Goal: Task Accomplishment & Management: Use online tool/utility

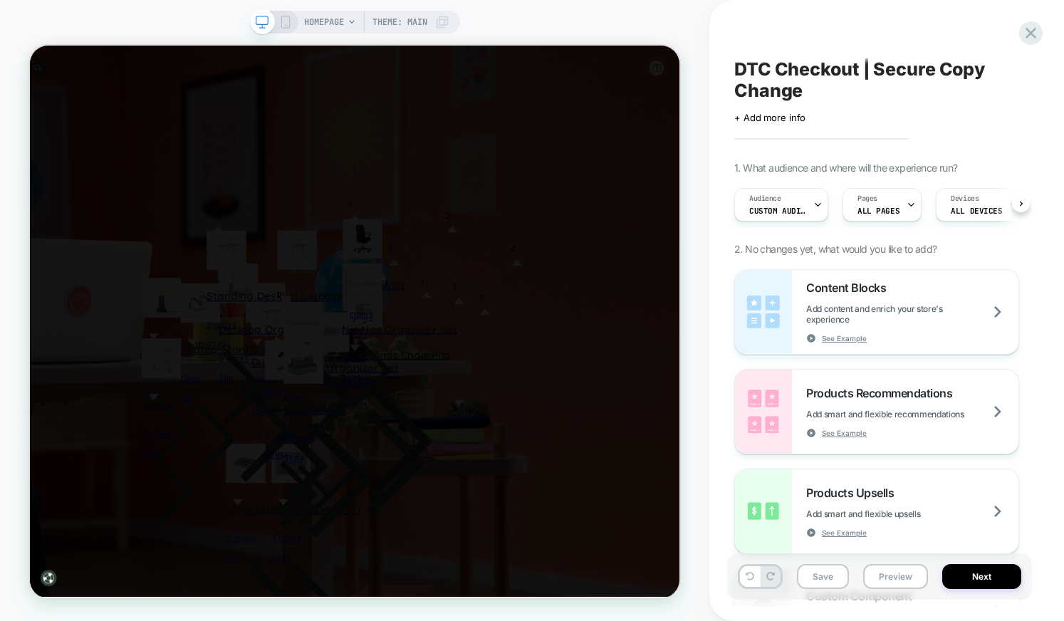
scroll to position [0, 1]
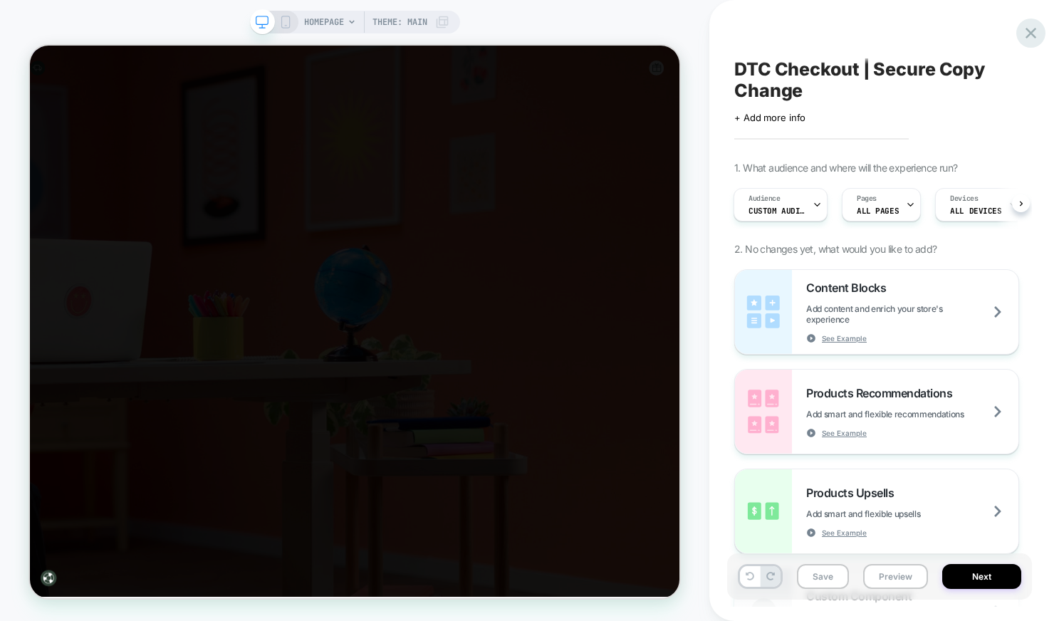
click at [1039, 34] on icon at bounding box center [1030, 32] width 19 height 19
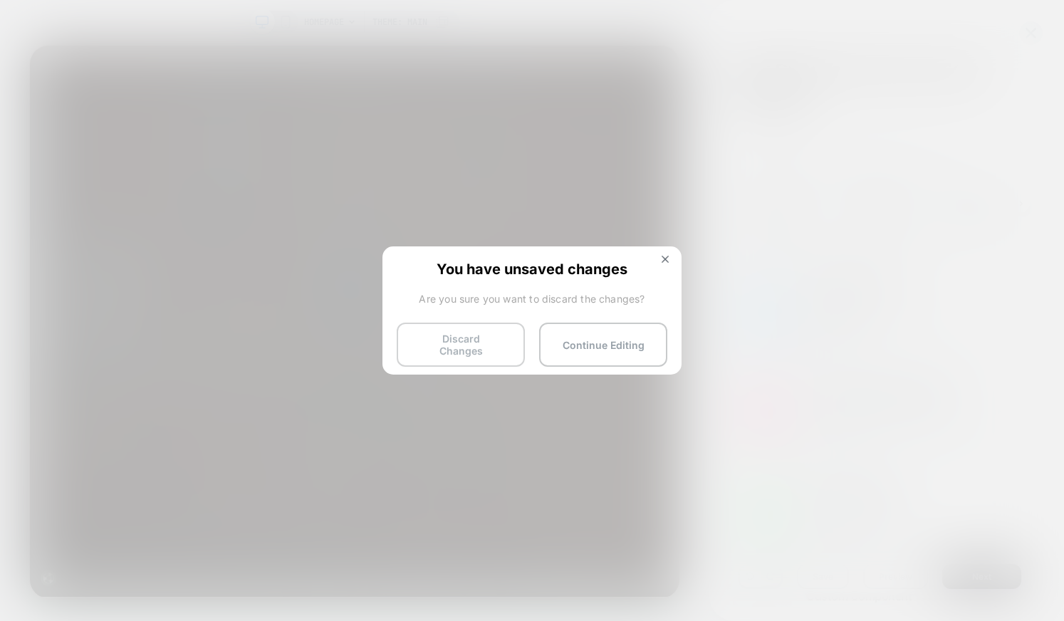
click at [478, 341] on button "Discard Changes" at bounding box center [461, 344] width 128 height 44
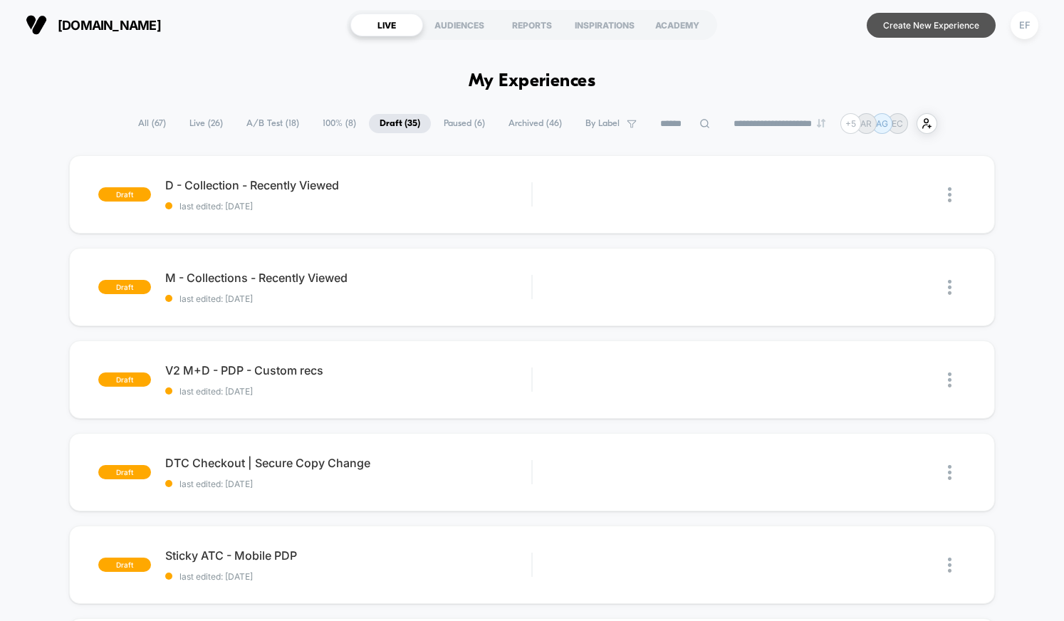
click at [949, 24] on button "Create New Experience" at bounding box center [930, 25] width 129 height 25
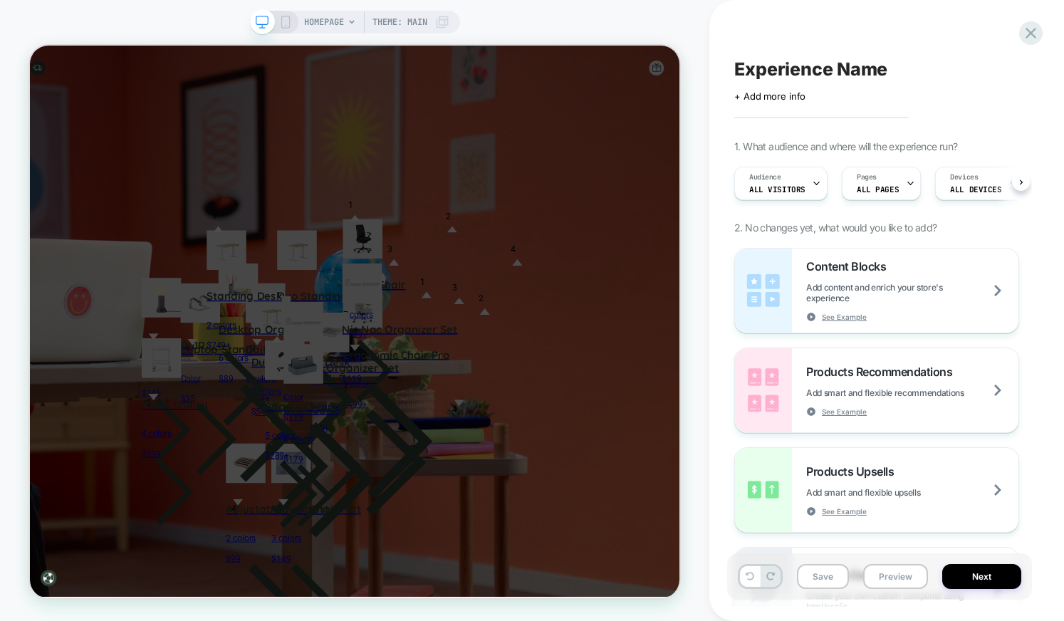
scroll to position [4, 0]
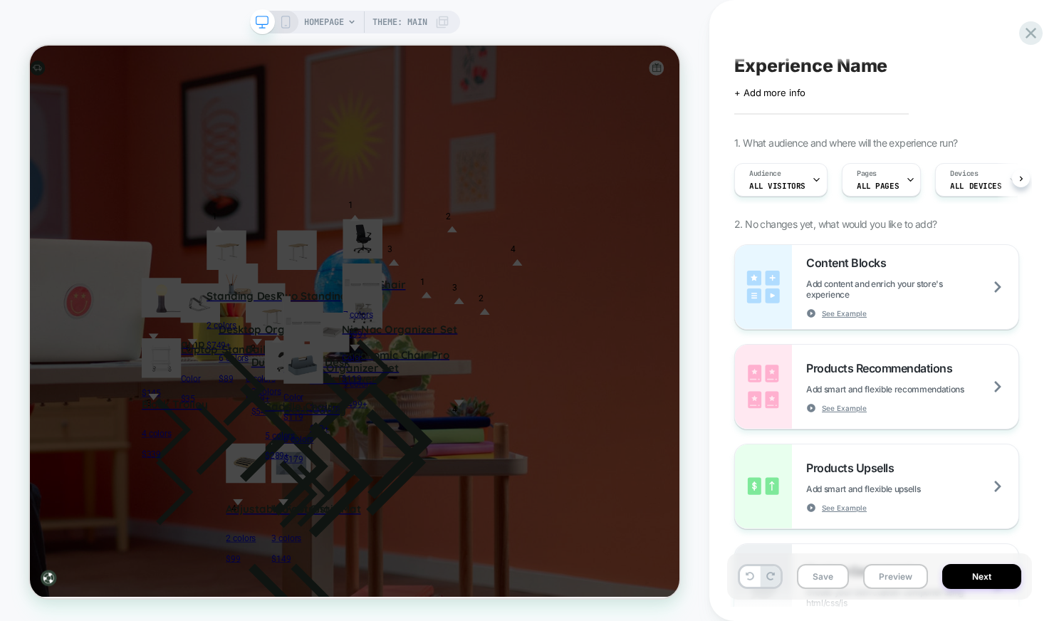
click at [790, 63] on span "Experience Name" at bounding box center [810, 65] width 153 height 21
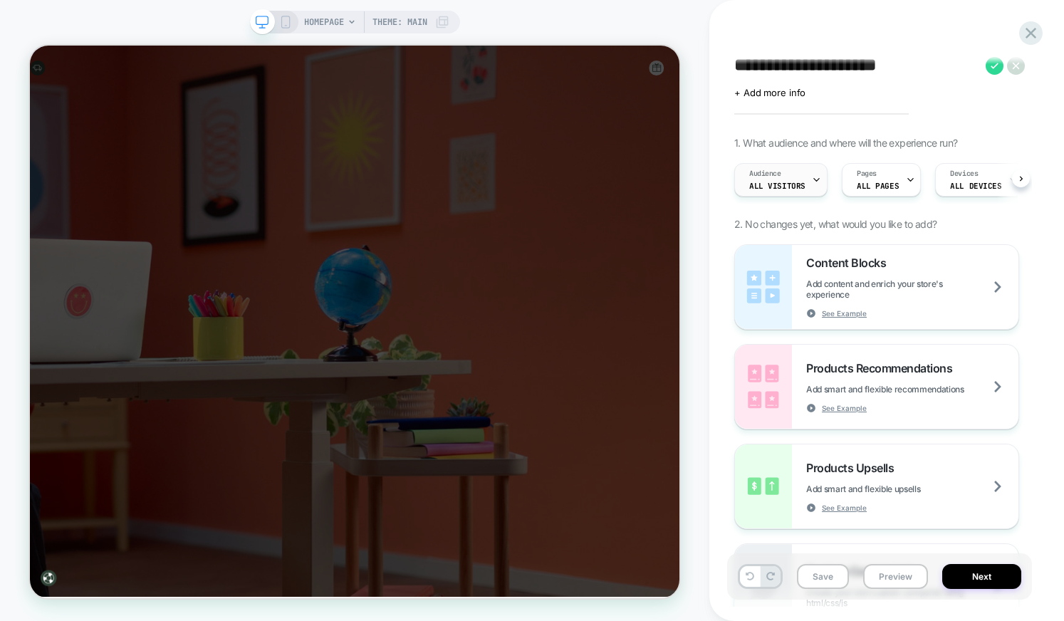
type textarea "**********"
click at [812, 188] on div at bounding box center [816, 180] width 9 height 32
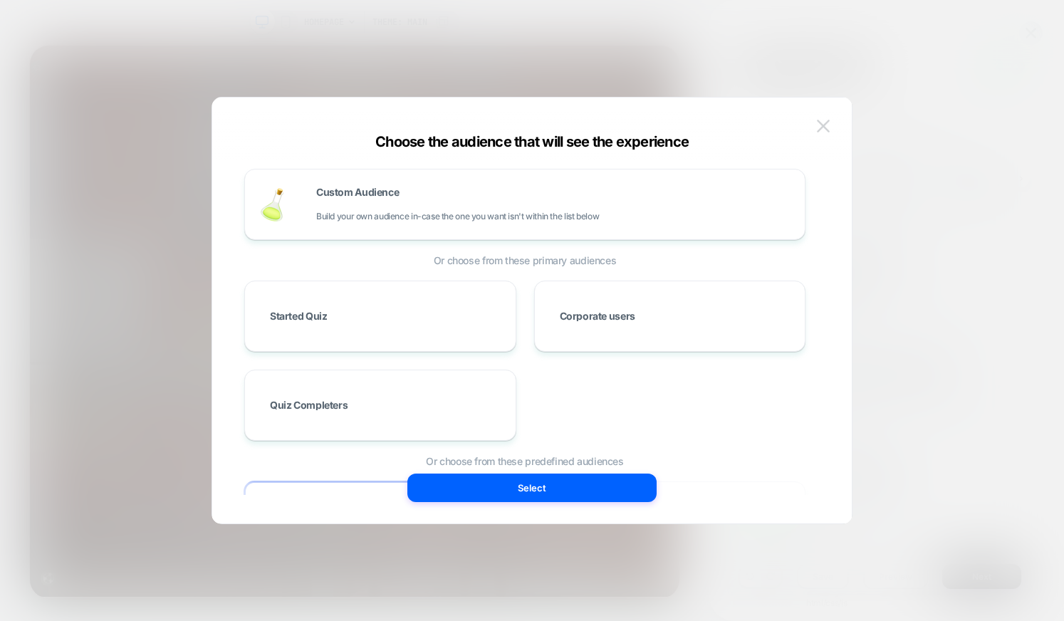
click at [817, 120] on img at bounding box center [823, 126] width 13 height 12
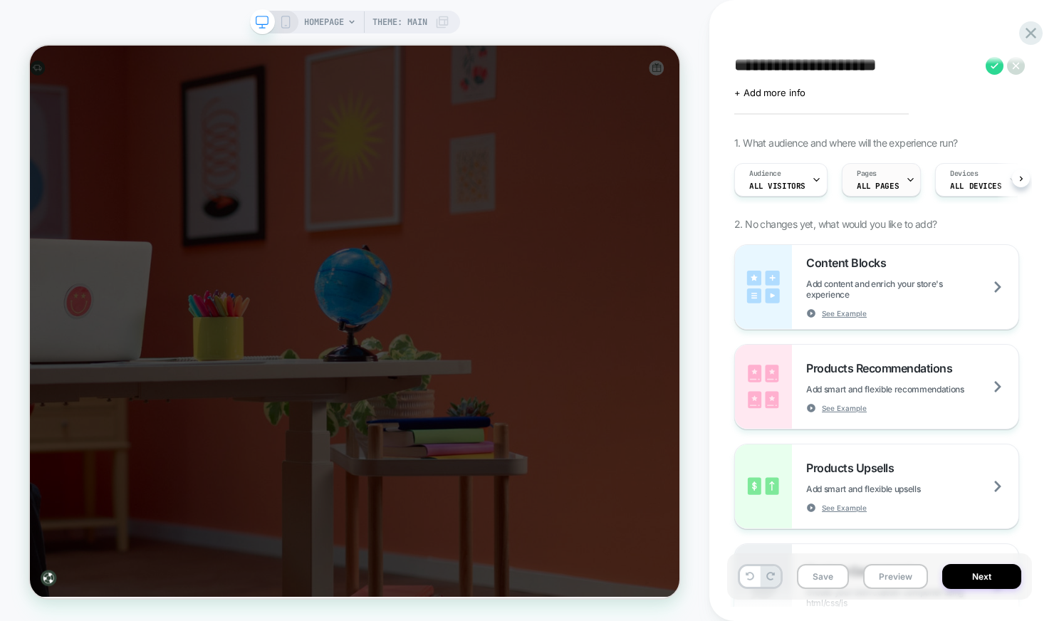
click at [888, 185] on span "ALL PAGES" at bounding box center [877, 186] width 42 height 10
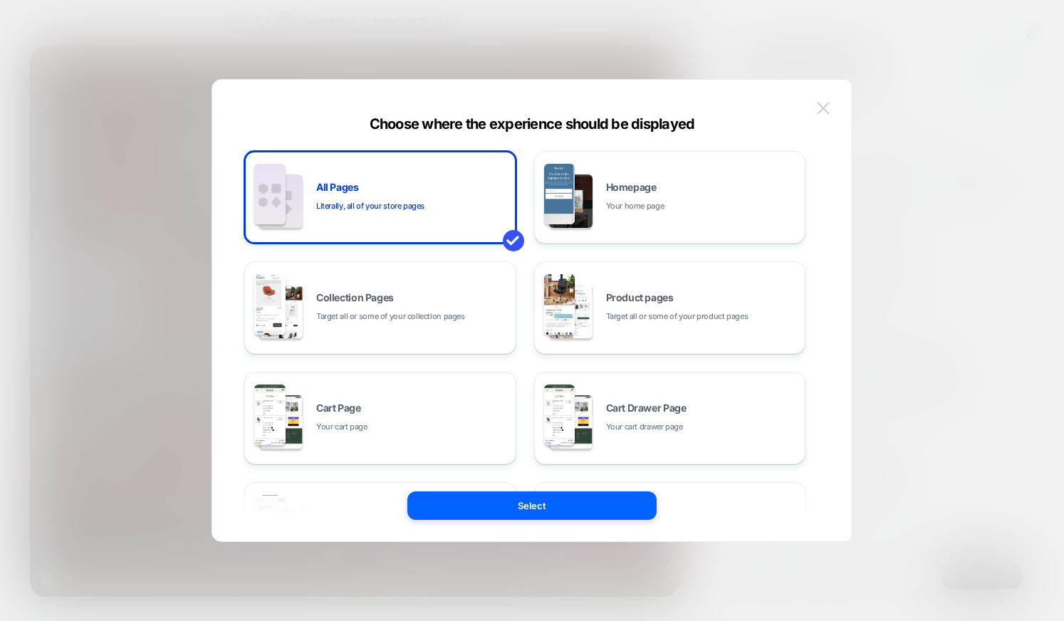
click at [827, 105] on img at bounding box center [823, 108] width 13 height 12
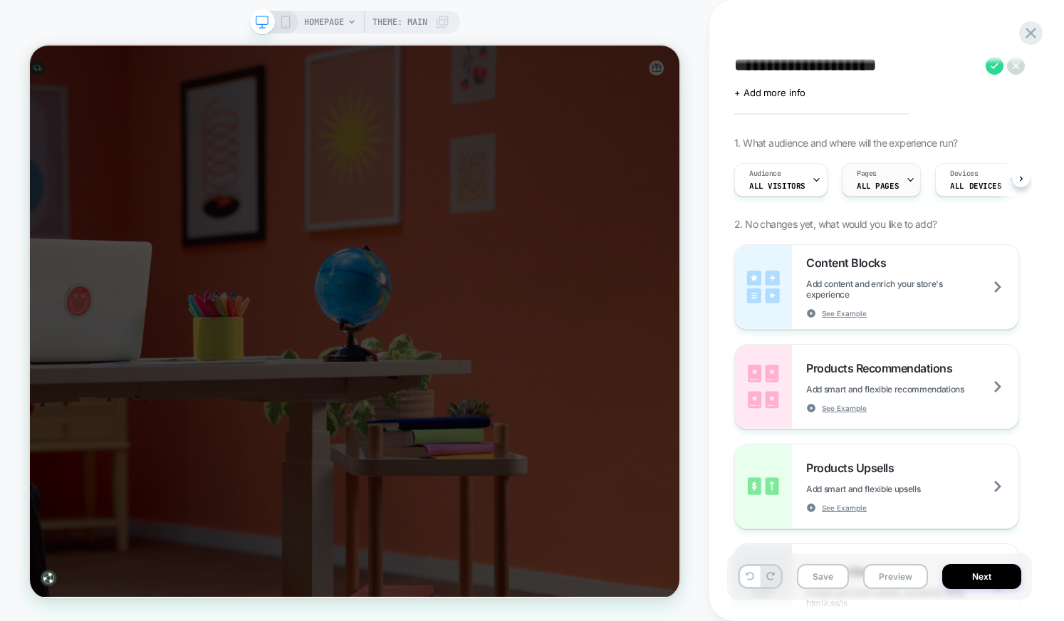
click at [861, 169] on span "Pages" at bounding box center [866, 174] width 20 height 10
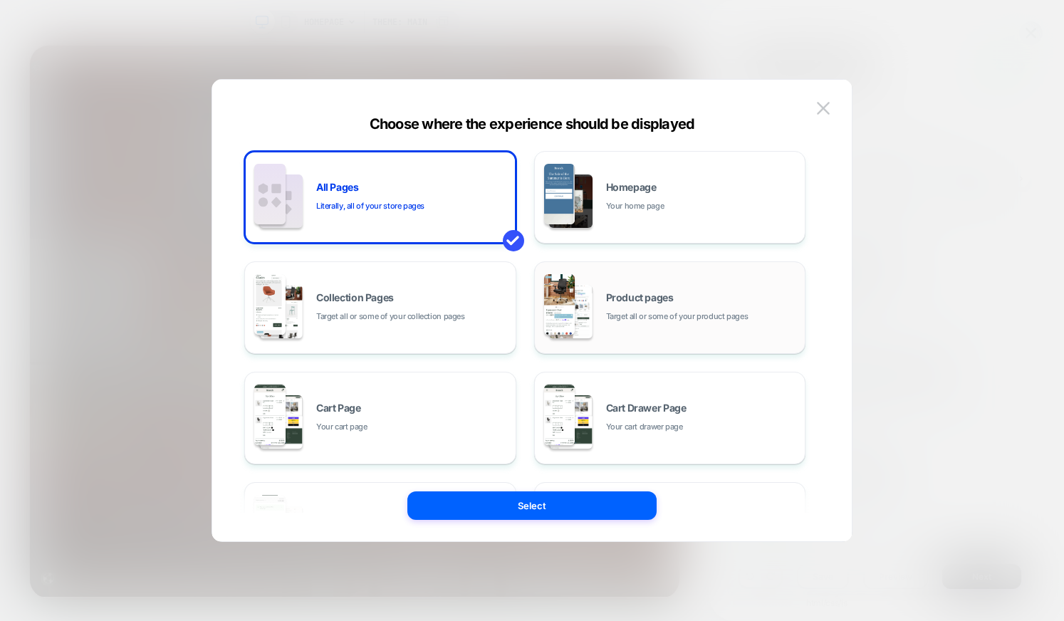
scroll to position [14, 0]
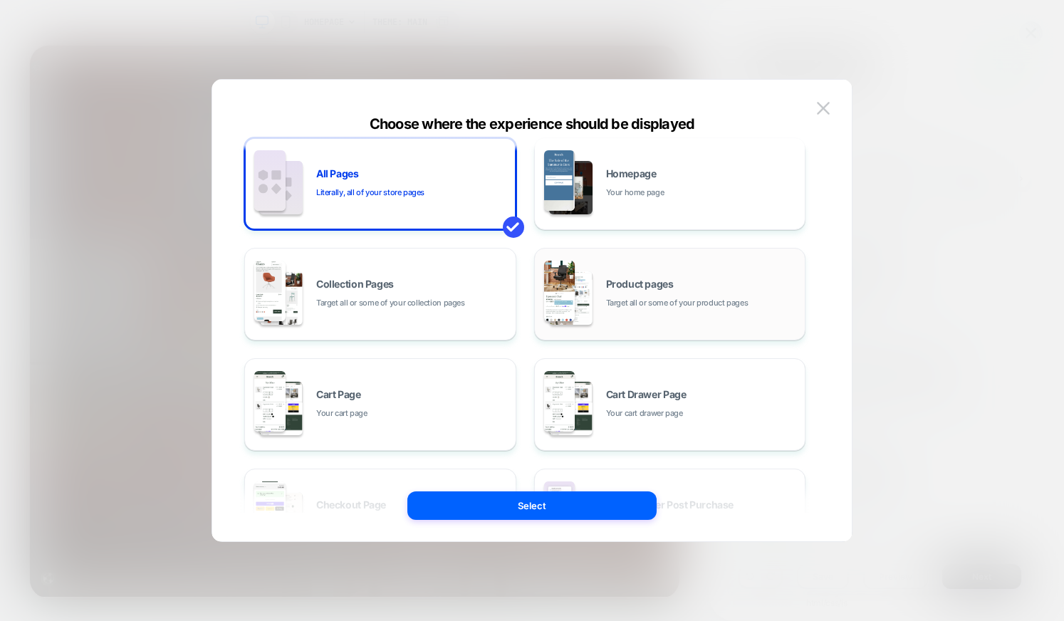
click at [636, 303] on span "Target all or some of your product pages" at bounding box center [677, 303] width 142 height 14
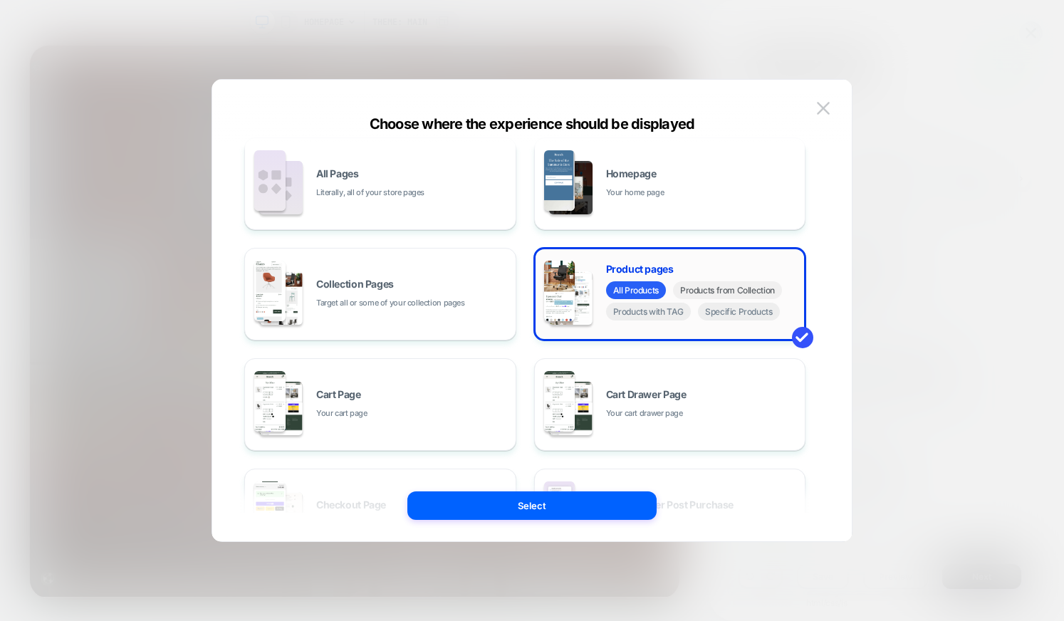
click at [732, 284] on span "Products from Collection" at bounding box center [727, 290] width 109 height 18
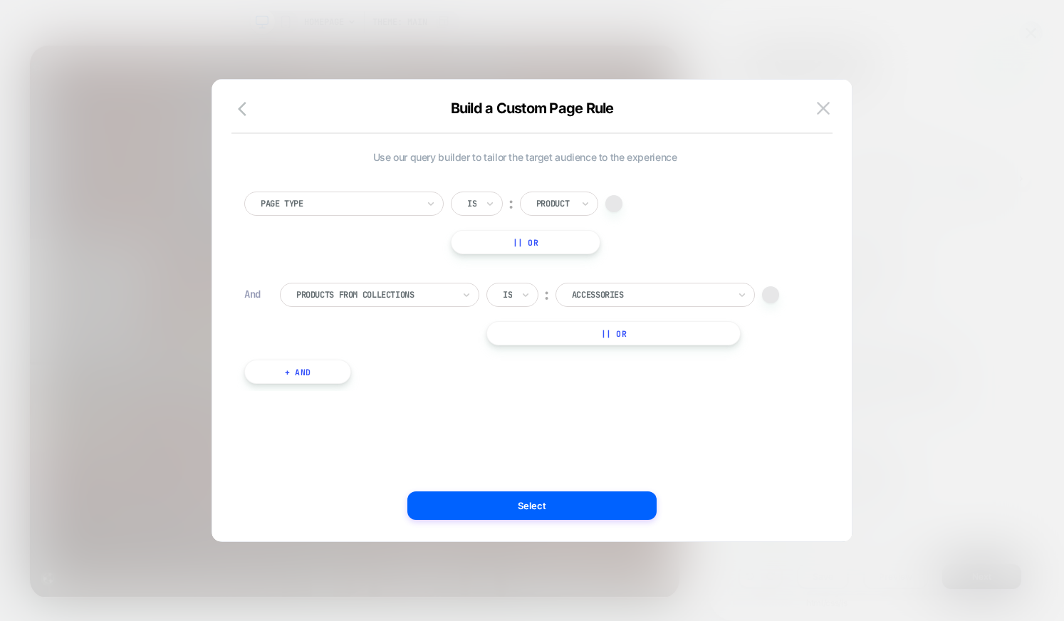
scroll to position [0, 0]
click at [614, 296] on div at bounding box center [650, 294] width 157 height 13
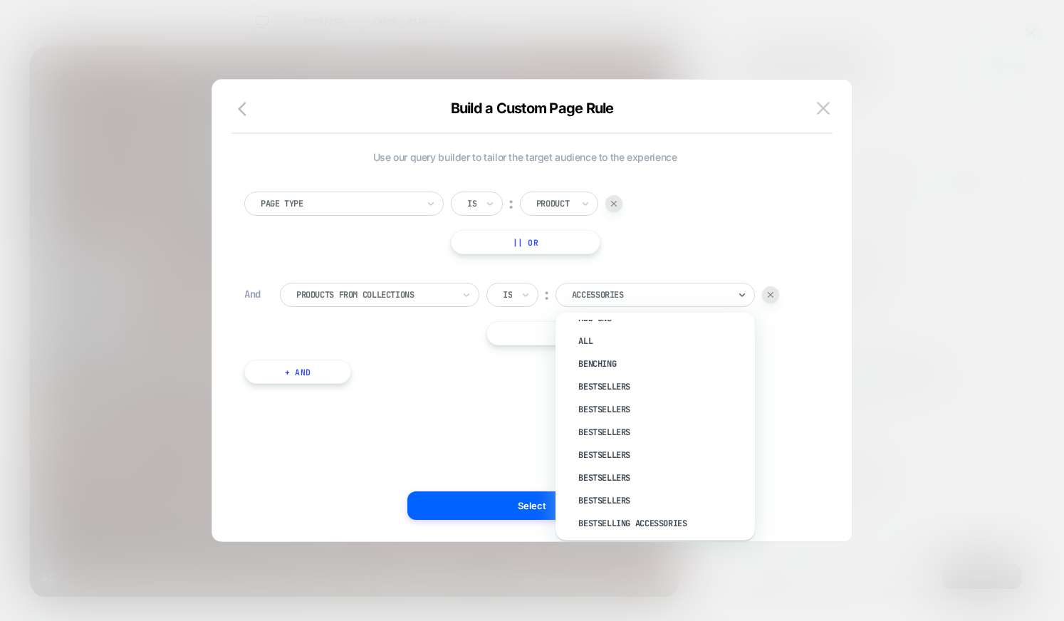
scroll to position [119, 0]
click at [626, 377] on div "Bestsellers" at bounding box center [662, 374] width 185 height 23
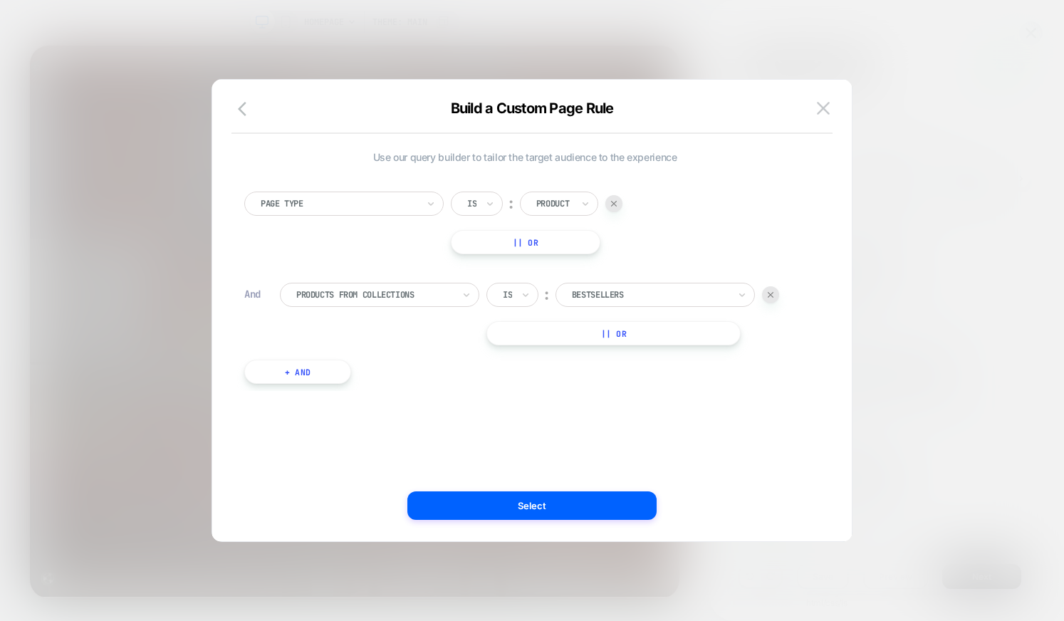
click at [599, 335] on button "|| Or" at bounding box center [613, 333] width 254 height 24
click at [599, 335] on div at bounding box center [650, 333] width 157 height 13
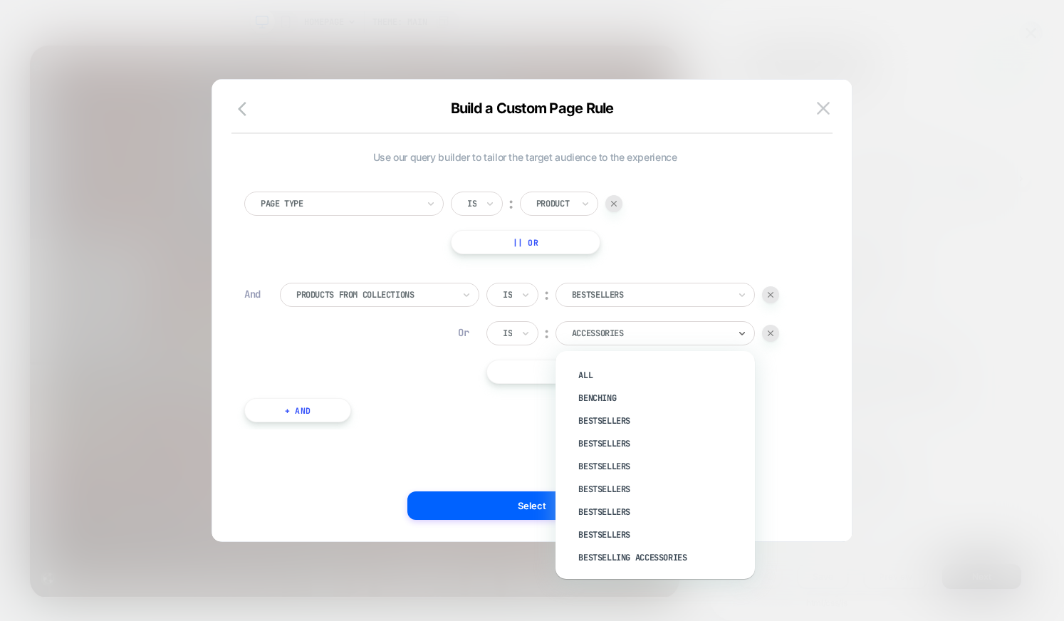
scroll to position [112, 0]
click at [627, 442] on div "Bestsellers" at bounding box center [662, 442] width 185 height 23
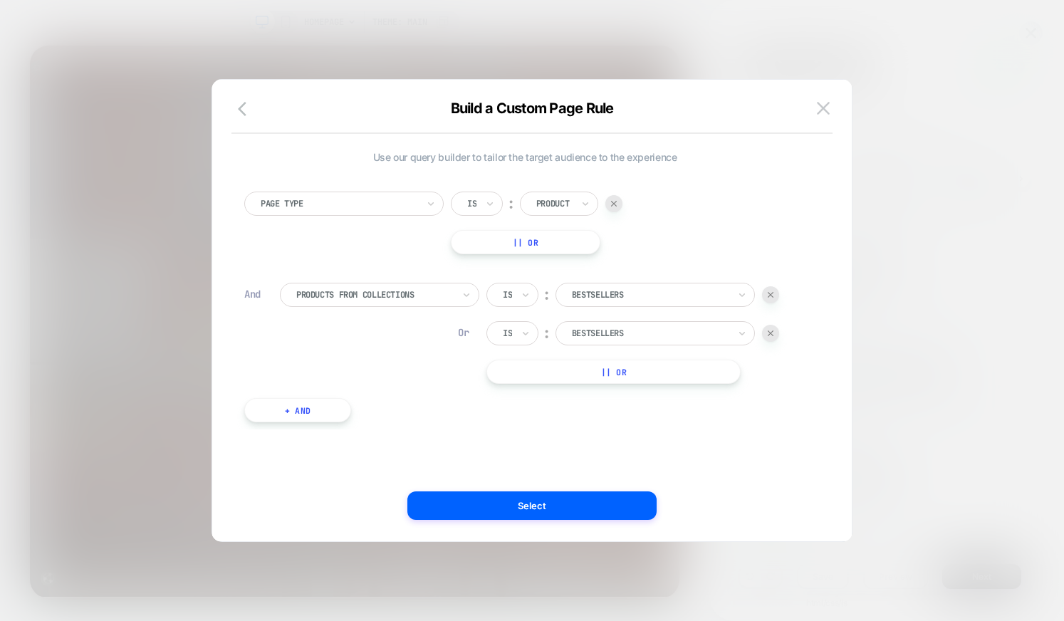
click at [616, 367] on button "|| Or" at bounding box center [613, 372] width 254 height 24
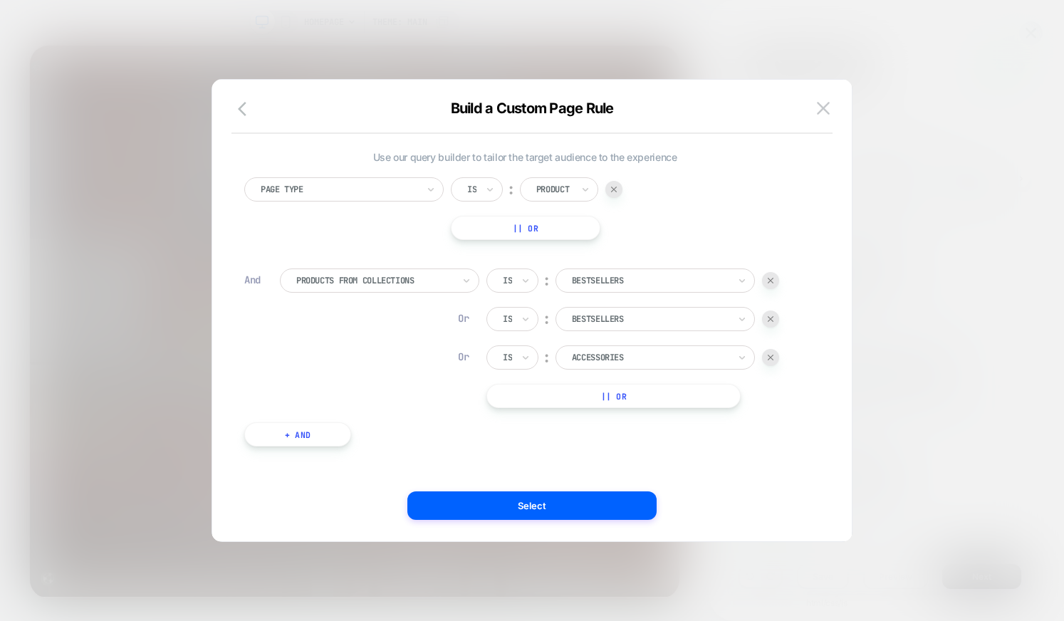
click at [626, 352] on div at bounding box center [650, 357] width 157 height 13
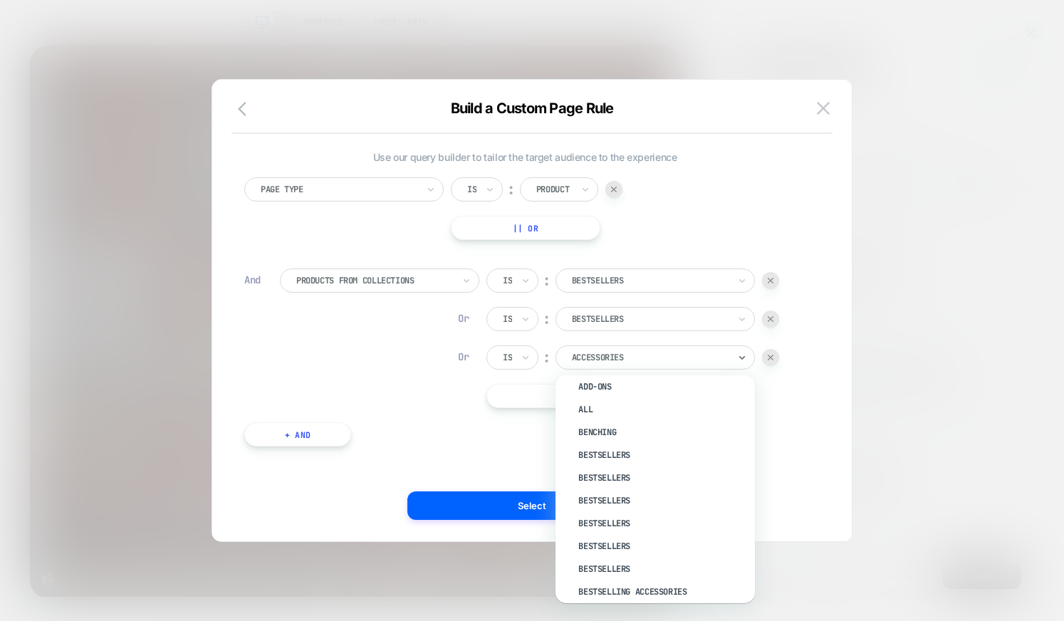
scroll to position [106, 0]
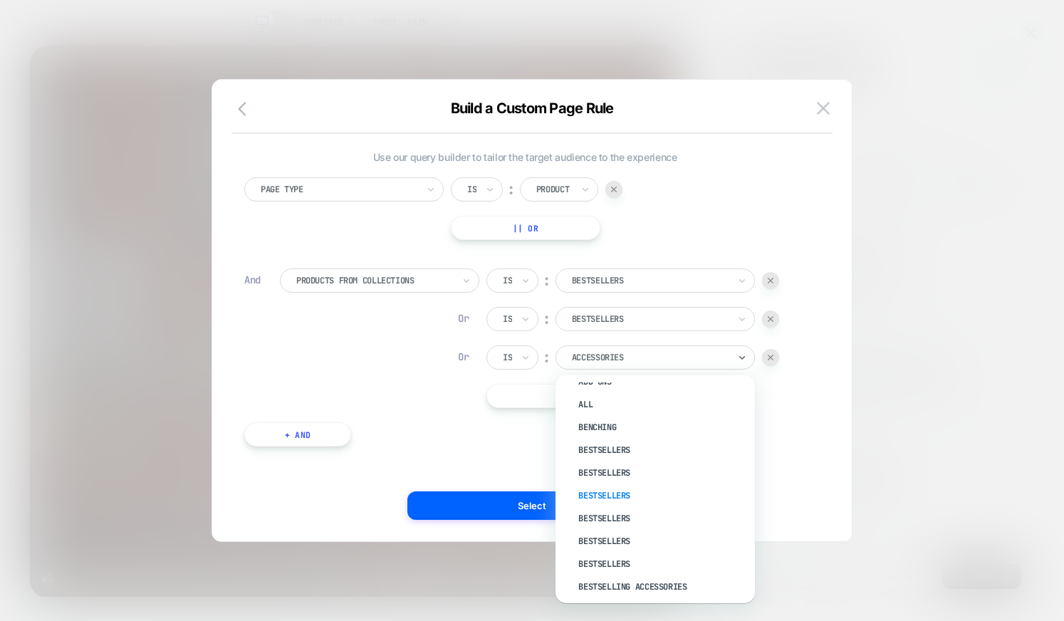
click at [604, 490] on div "Bestsellers" at bounding box center [662, 495] width 185 height 23
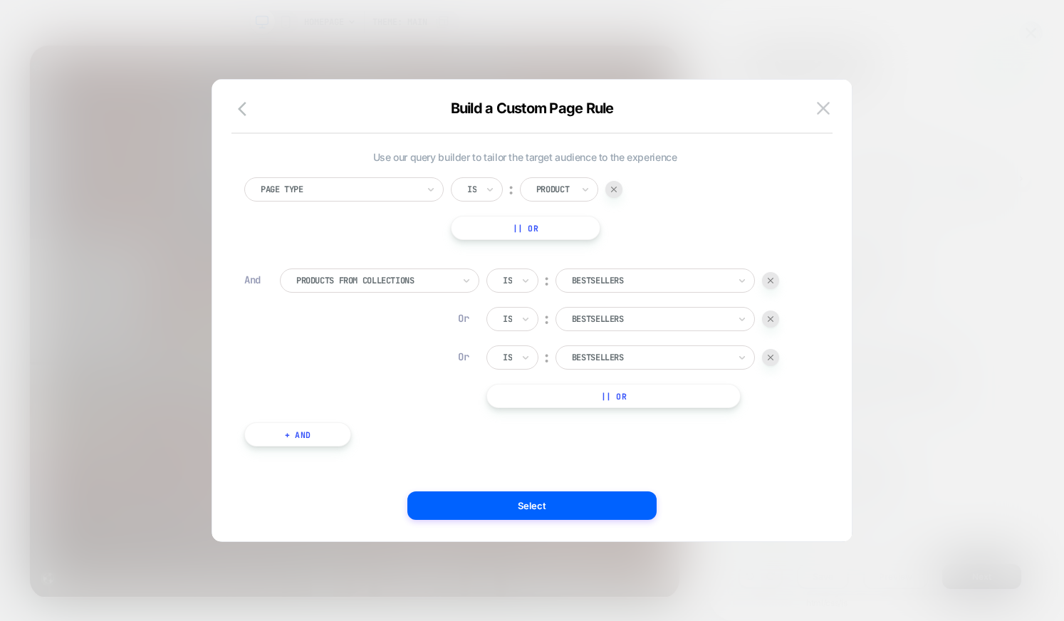
click at [617, 398] on button "|| Or" at bounding box center [613, 396] width 254 height 24
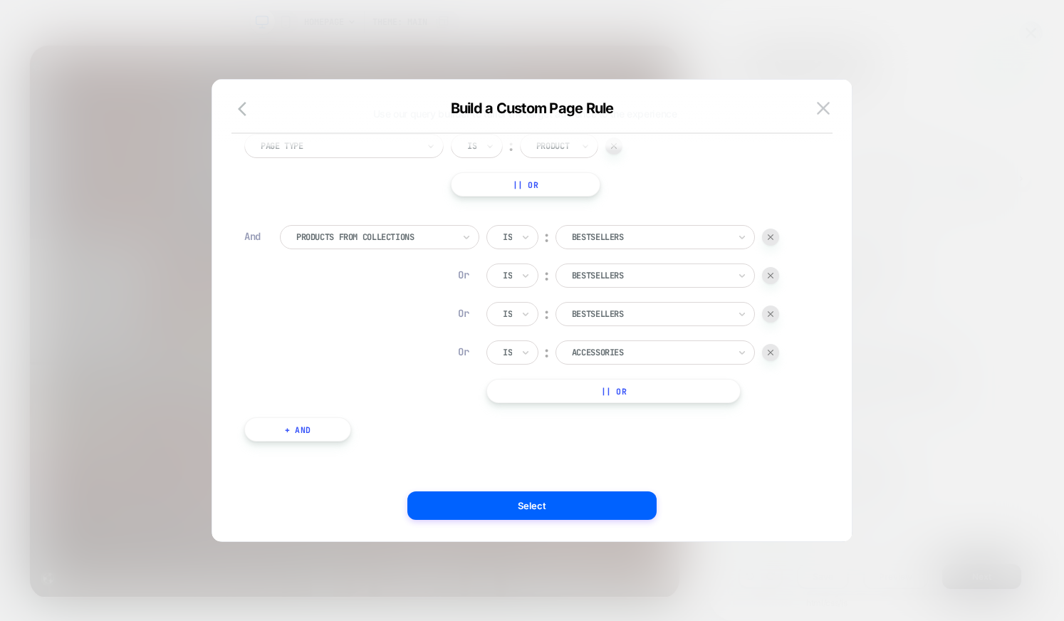
click at [606, 358] on div at bounding box center [650, 352] width 157 height 13
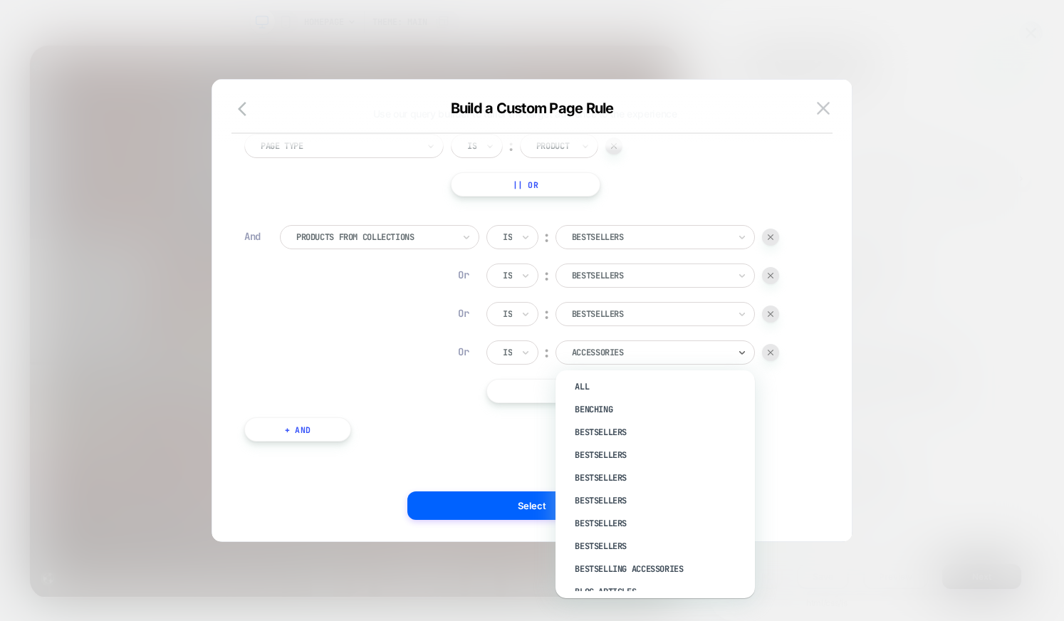
scroll to position [149, 4]
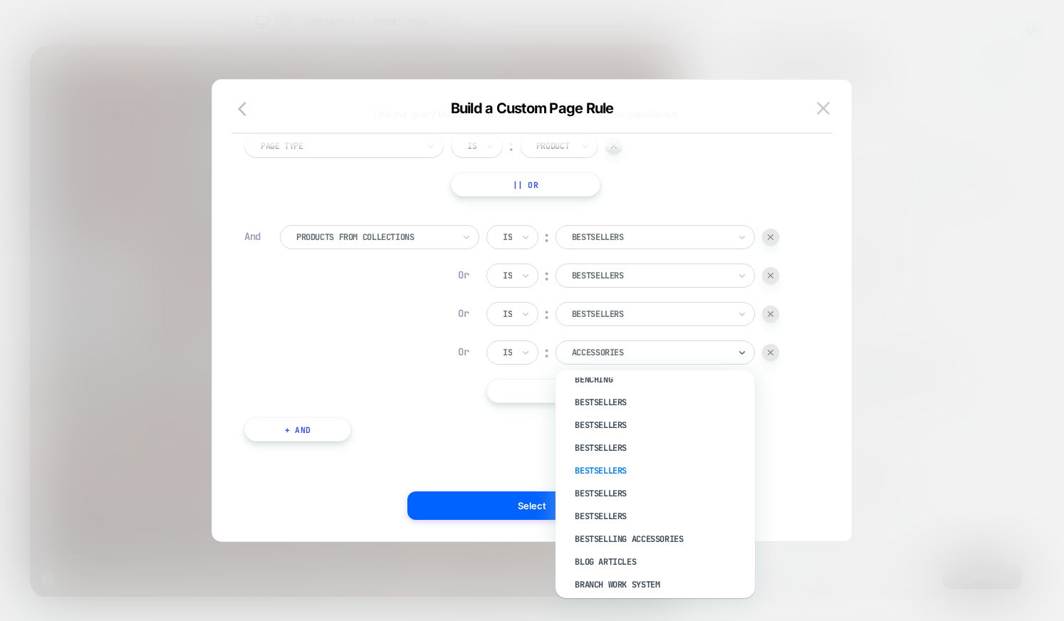
click at [609, 462] on div "Bestsellers" at bounding box center [658, 470] width 185 height 23
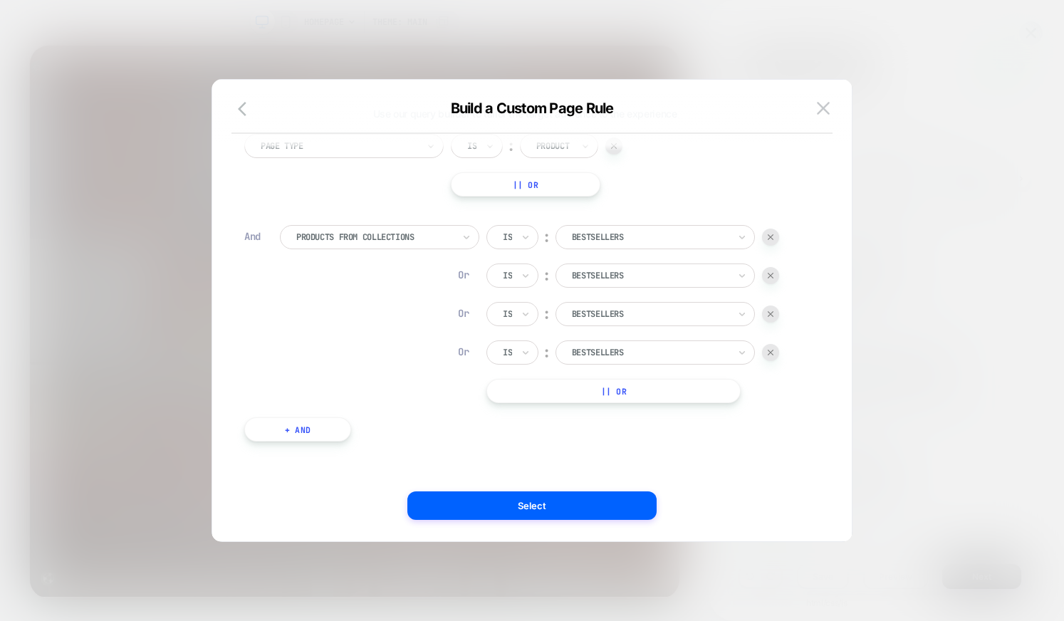
click at [621, 377] on div "Is ︰ Bestsellers Or Is ︰ Bestsellers Or Is ︰ Bestsellers Or Is ︰ Bestsellers ||…" at bounding box center [632, 314] width 293 height 178
click at [619, 393] on button "|| Or" at bounding box center [613, 391] width 254 height 24
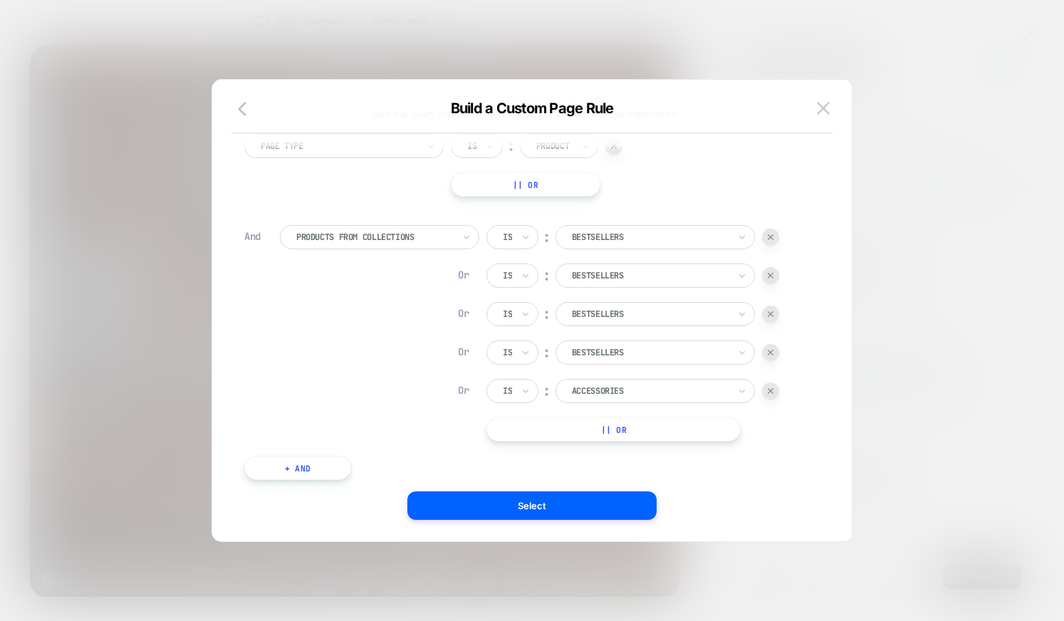
scroll to position [64, 0]
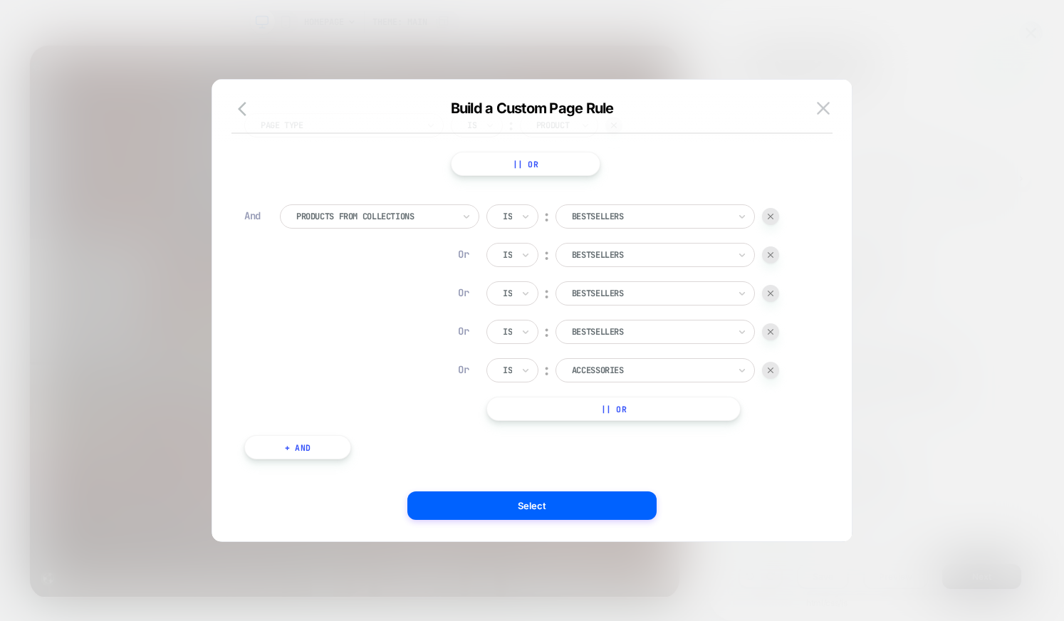
click at [625, 374] on div at bounding box center [650, 370] width 157 height 13
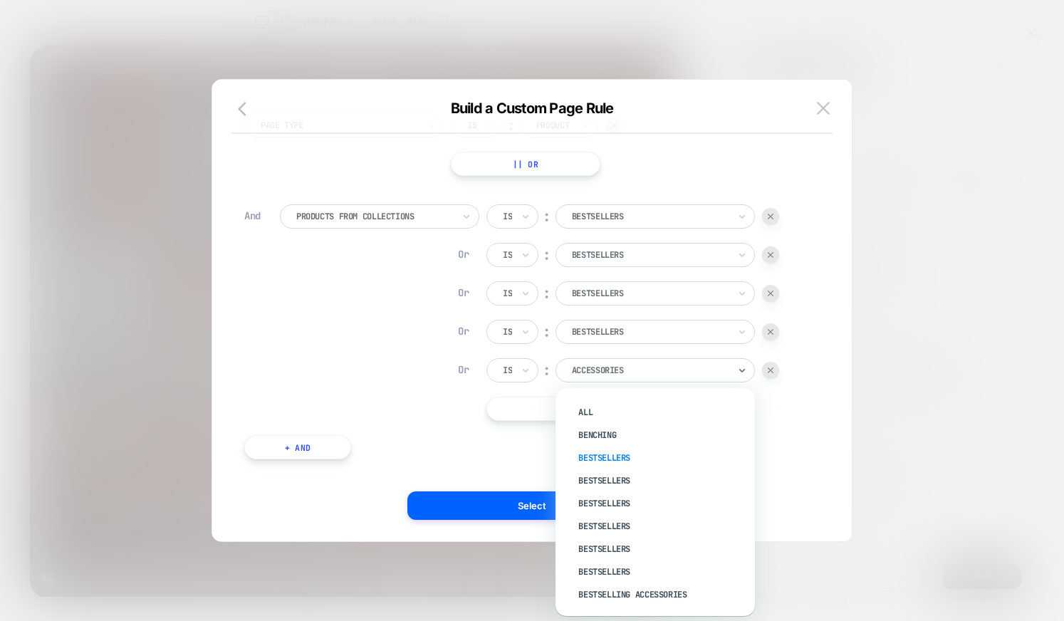
scroll to position [115, 0]
click at [609, 540] on div "Bestsellers" at bounding box center [662, 545] width 185 height 23
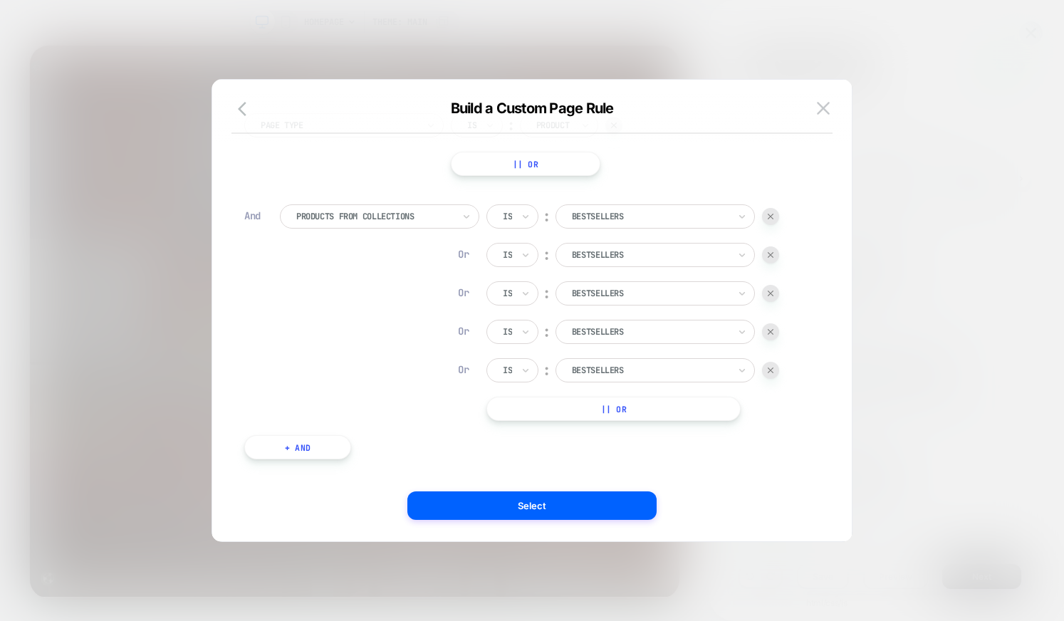
click at [602, 410] on button "|| Or" at bounding box center [613, 409] width 254 height 24
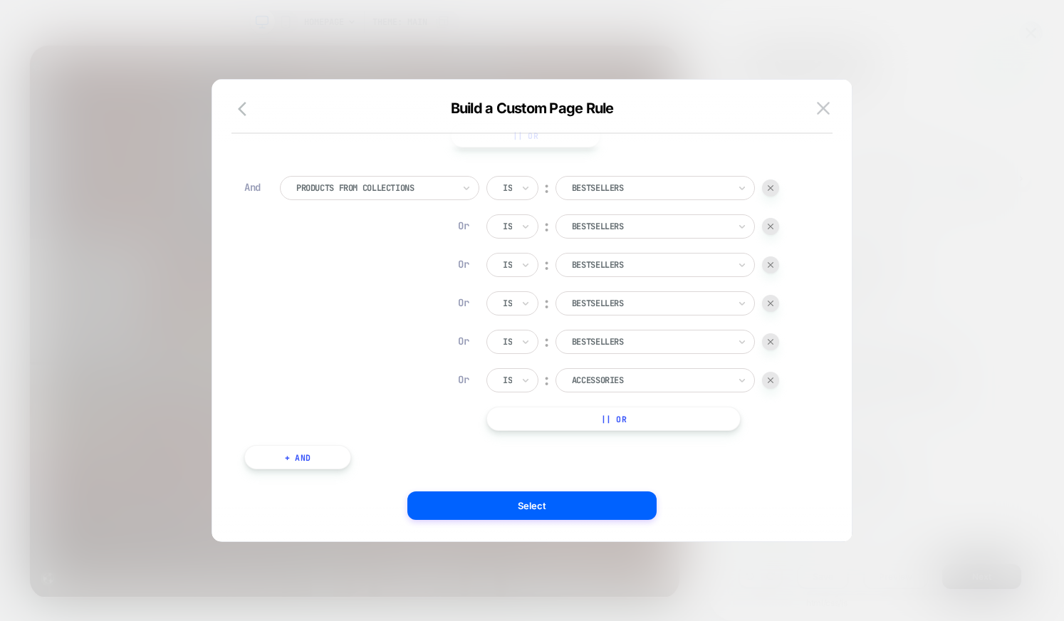
scroll to position [95, 0]
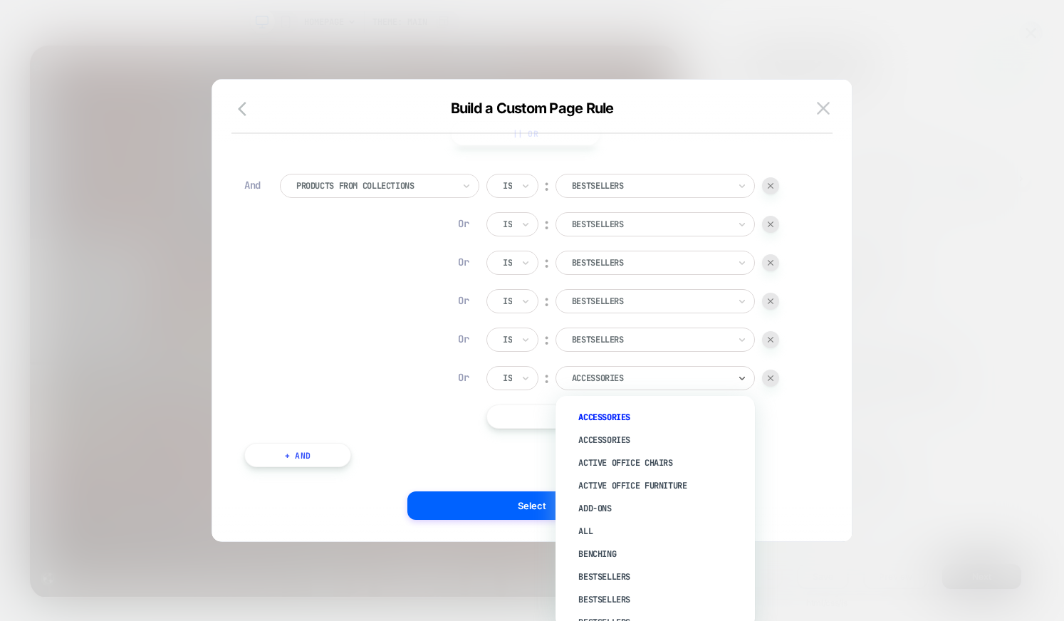
click at [624, 383] on div at bounding box center [650, 378] width 157 height 13
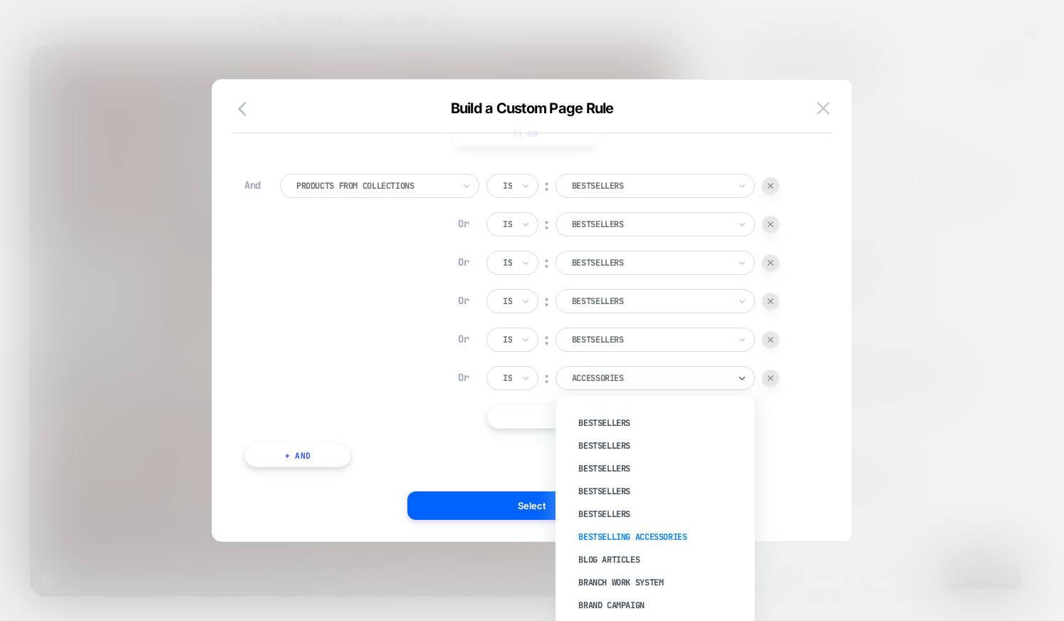
scroll to position [179, 0]
click at [607, 513] on div "Bestsellers" at bounding box center [662, 511] width 185 height 23
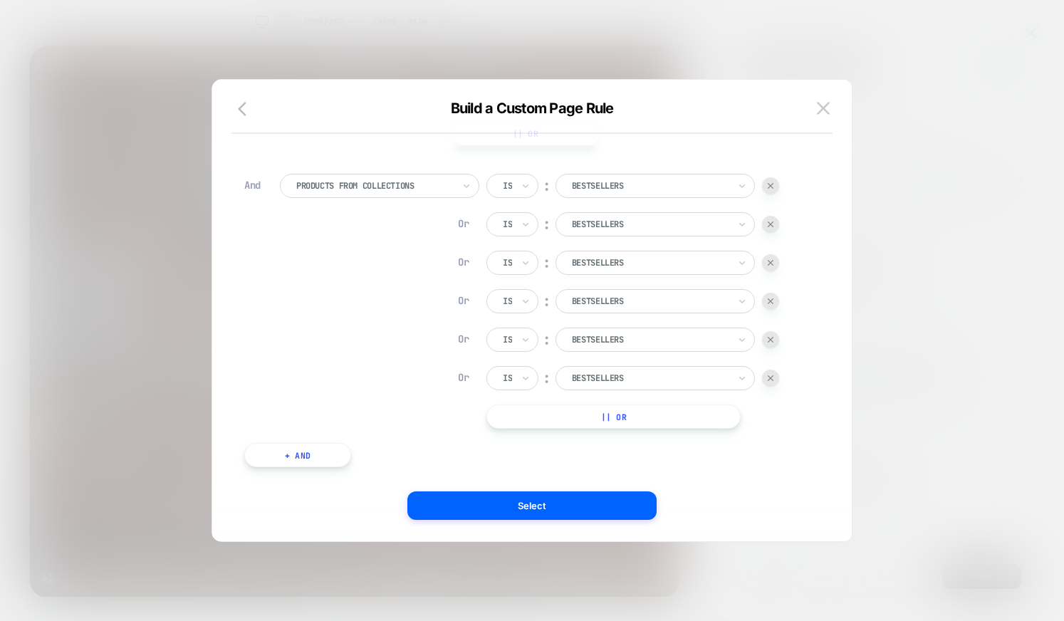
click at [635, 411] on button "|| Or" at bounding box center [613, 416] width 254 height 24
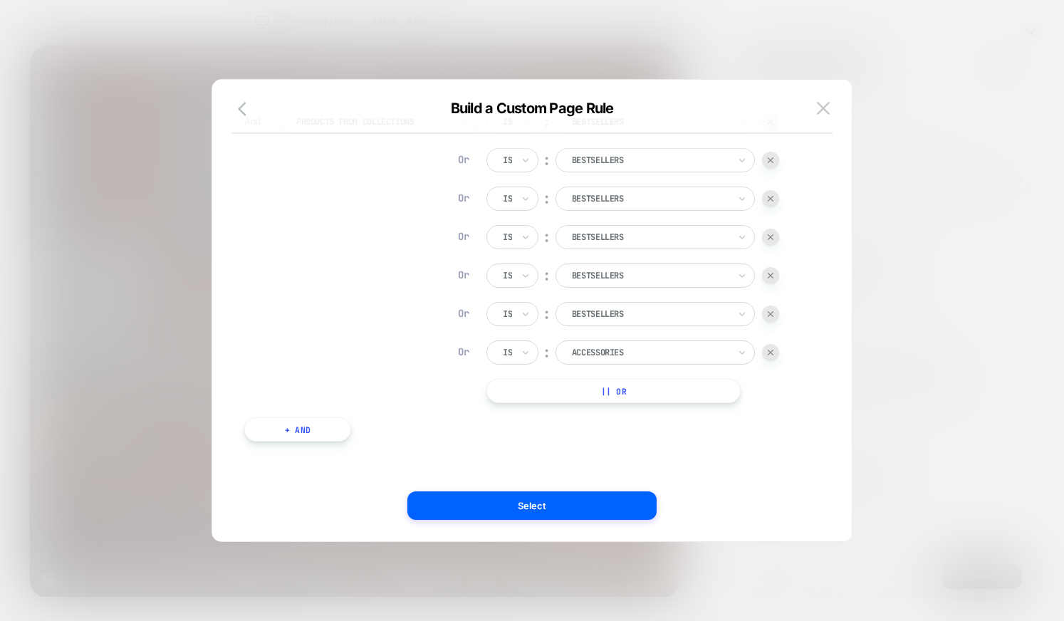
scroll to position [157, 0]
click at [603, 360] on div at bounding box center [650, 354] width 157 height 13
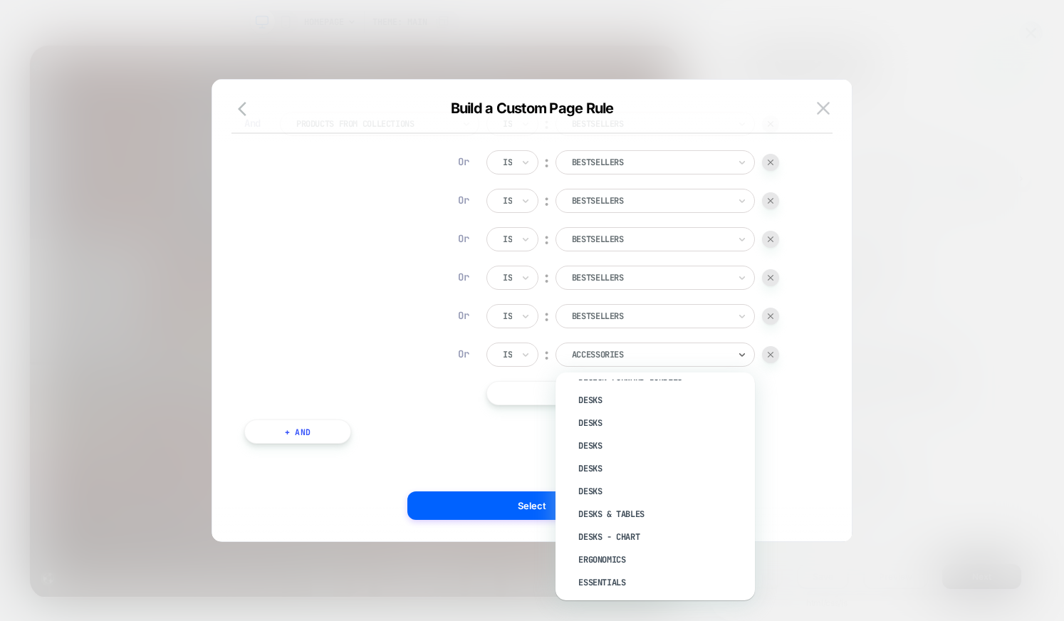
scroll to position [678, 0]
click at [596, 444] on div "Desks" at bounding box center [662, 445] width 185 height 23
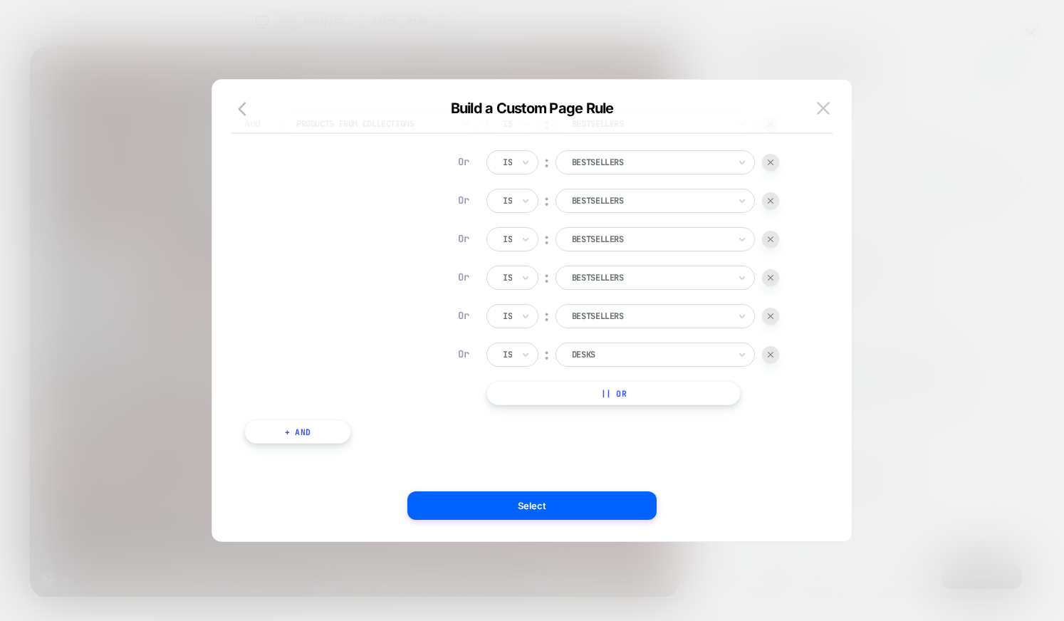
click at [615, 389] on button "|| Or" at bounding box center [613, 393] width 254 height 24
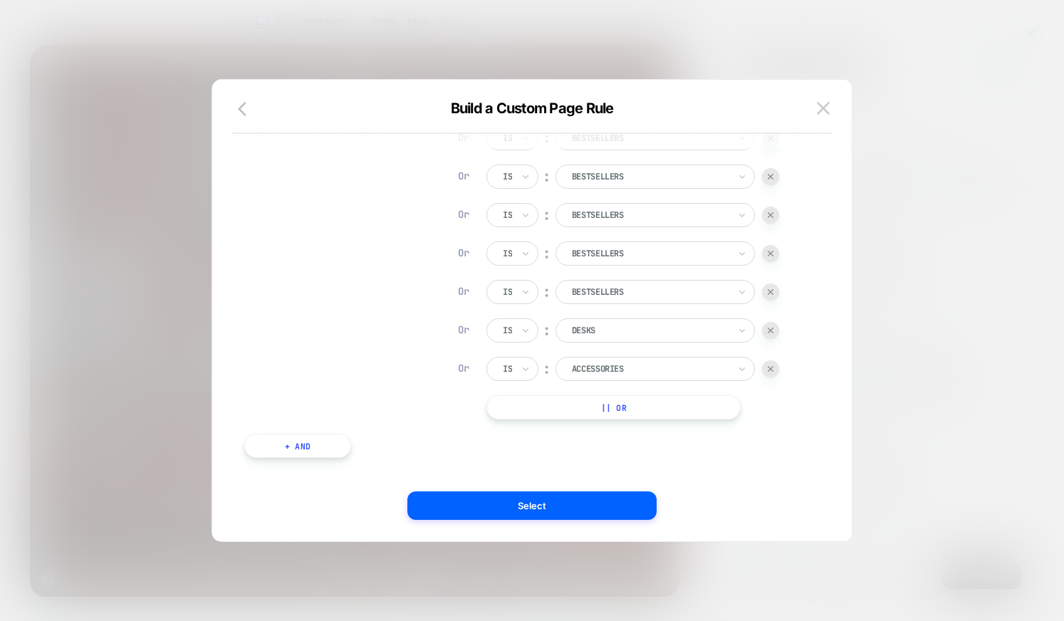
scroll to position [184, 0]
click at [622, 361] on div at bounding box center [650, 366] width 157 height 13
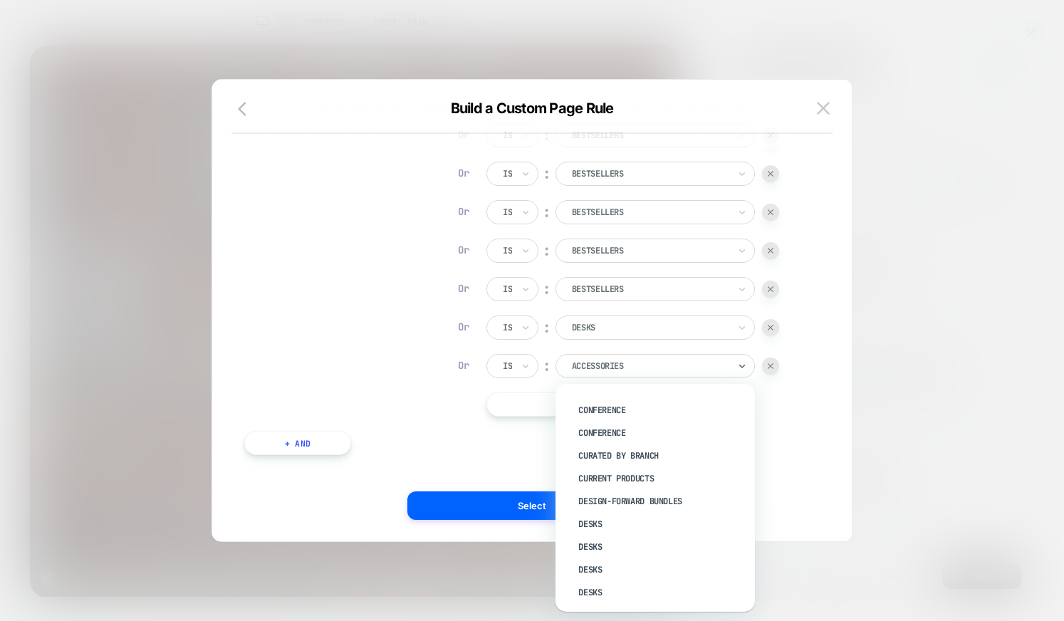
scroll to position [725, 0]
click at [586, 426] on div "Desks" at bounding box center [662, 432] width 185 height 23
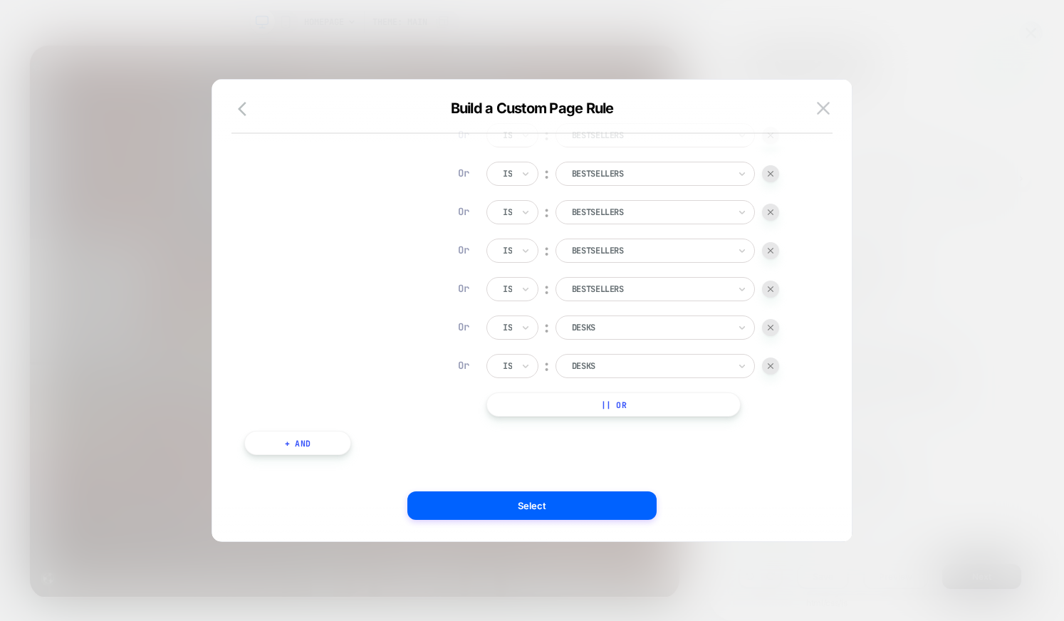
click at [591, 405] on button "|| Or" at bounding box center [613, 404] width 254 height 24
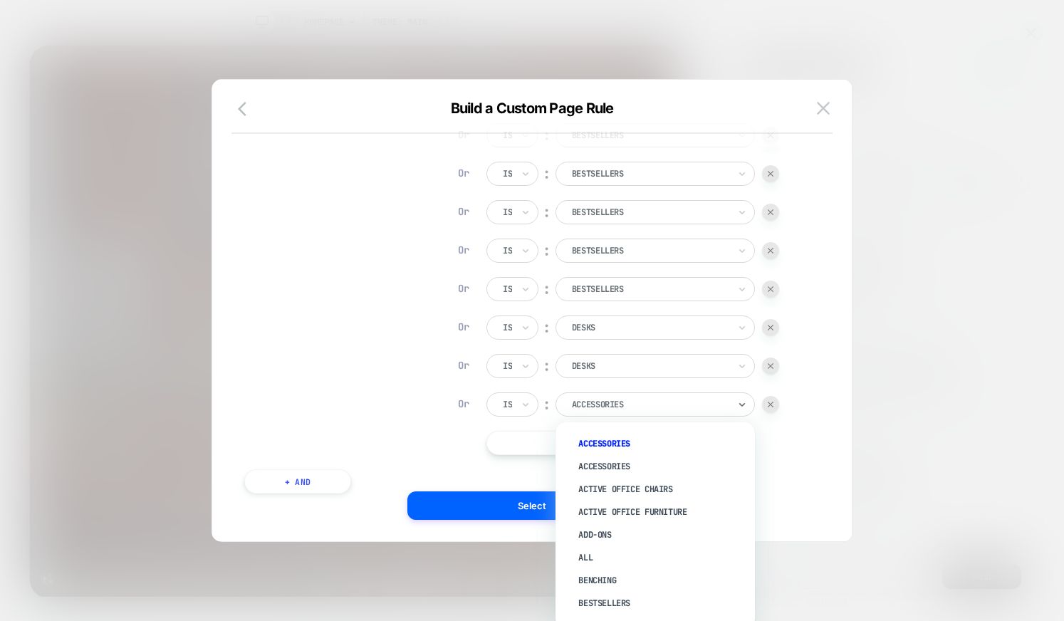
click at [610, 402] on div at bounding box center [650, 404] width 157 height 13
click at [587, 529] on div "Desks" at bounding box center [662, 533] width 185 height 23
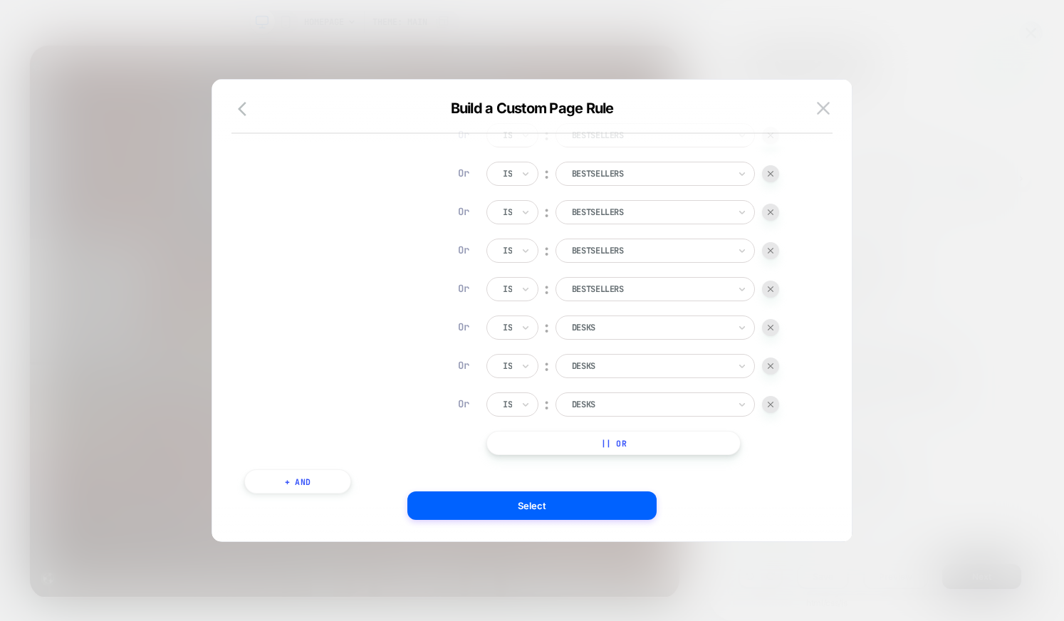
click at [598, 446] on button "|| Or" at bounding box center [613, 443] width 254 height 24
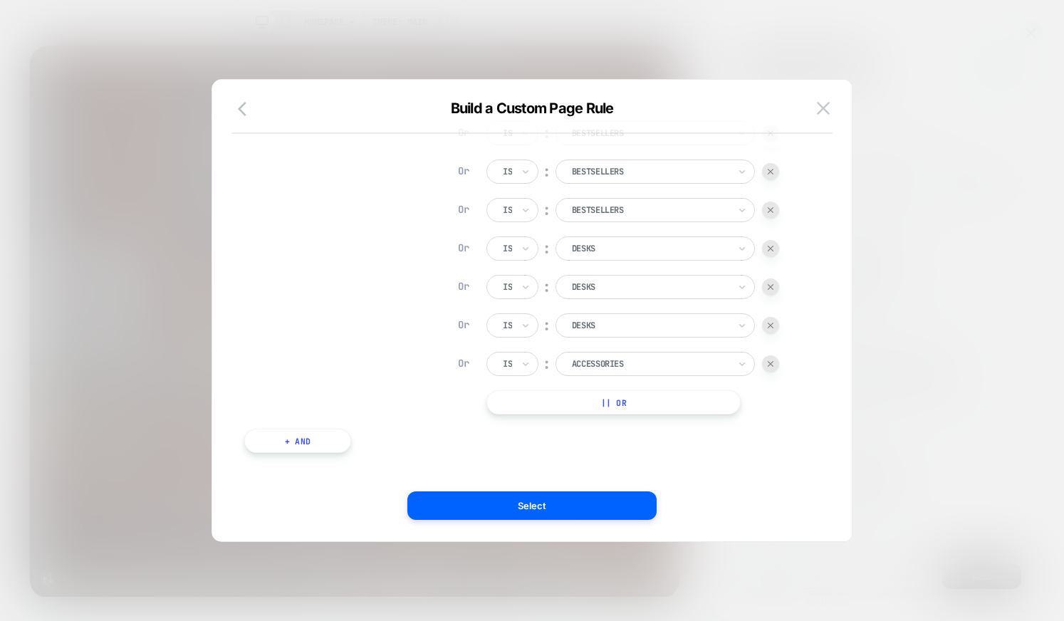
click at [599, 364] on div at bounding box center [650, 363] width 157 height 13
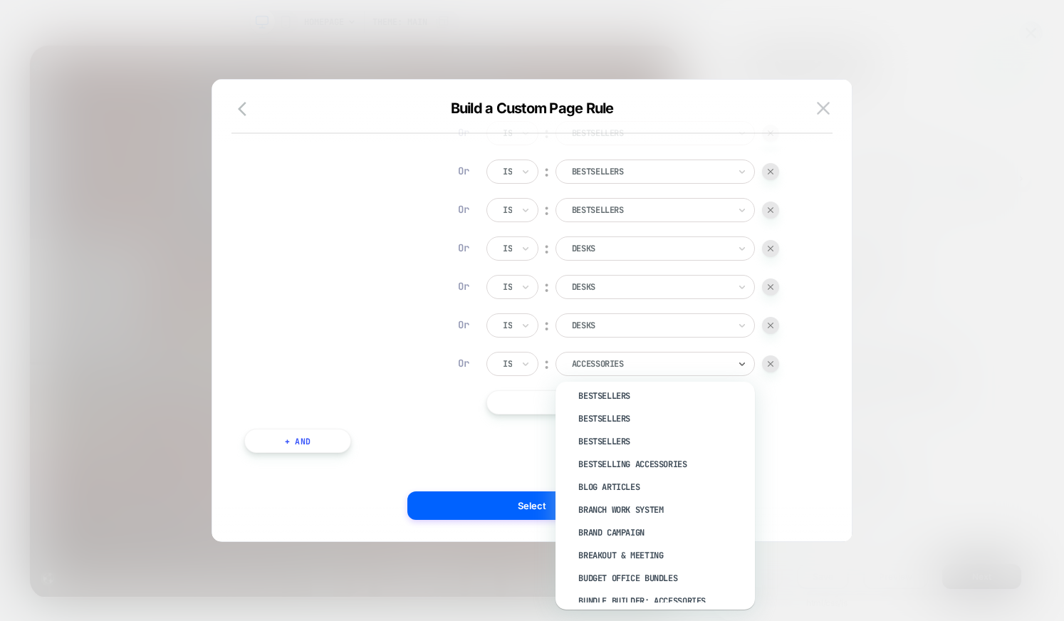
scroll to position [238, 0]
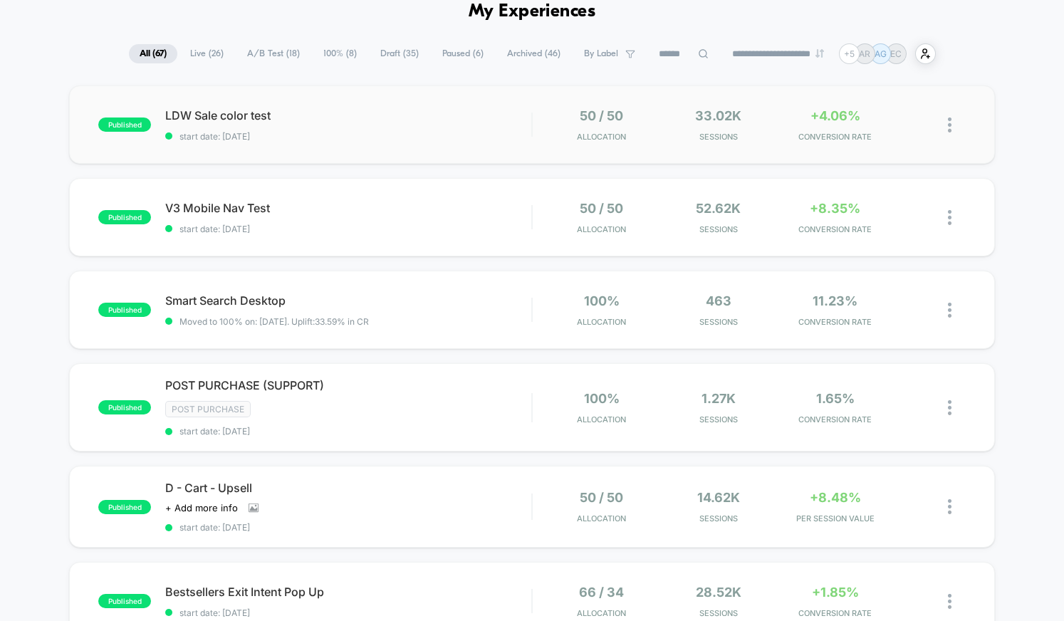
scroll to position [74, 0]
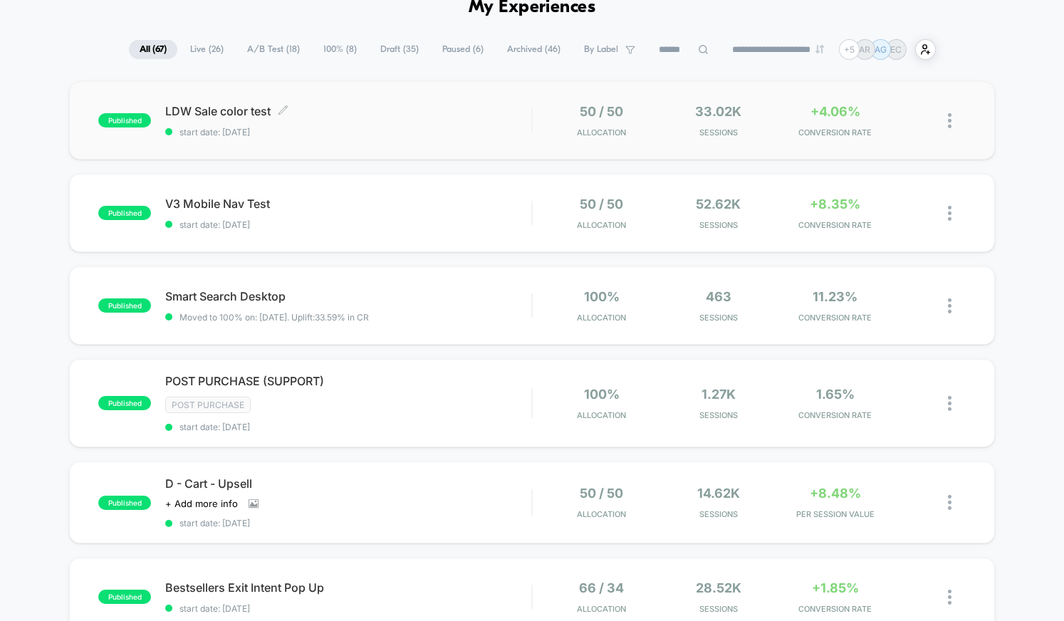
click at [437, 117] on span "LDW Sale color test Click to edit experience details" at bounding box center [348, 111] width 366 height 14
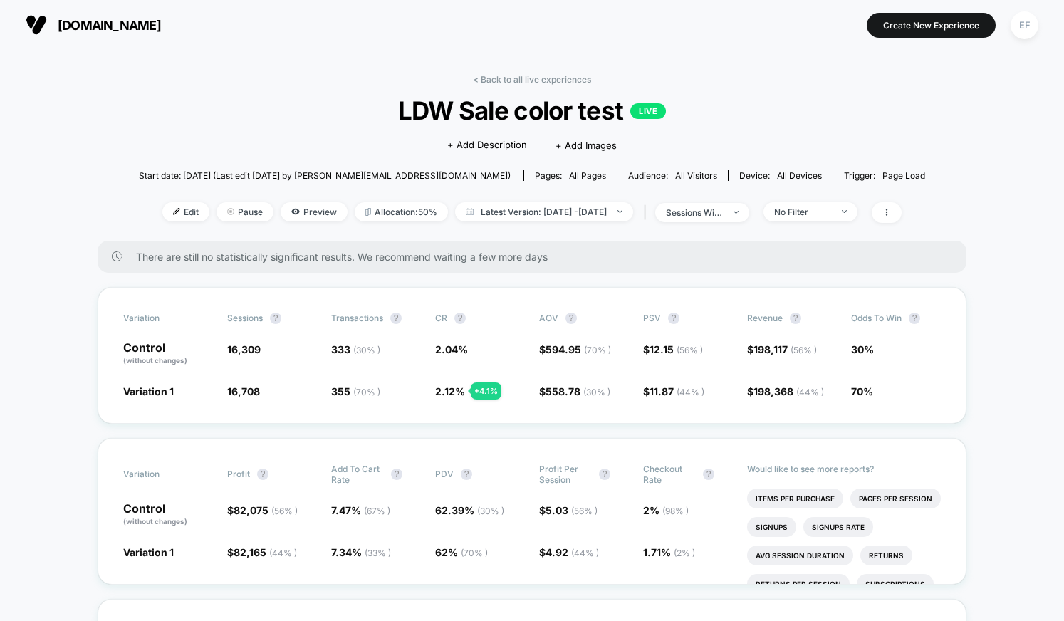
click at [520, 77] on link "< Back to all live experiences" at bounding box center [532, 79] width 118 height 11
